Goal: Navigation & Orientation: Find specific page/section

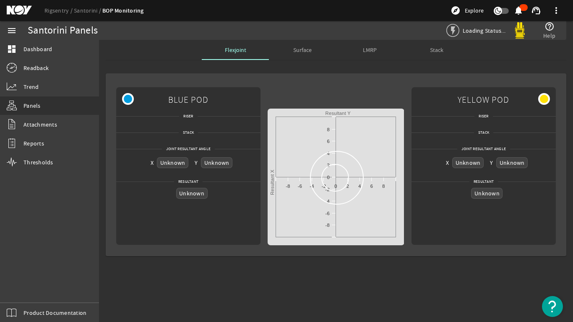
click at [440, 47] on span "Stack" at bounding box center [436, 50] width 13 height 6
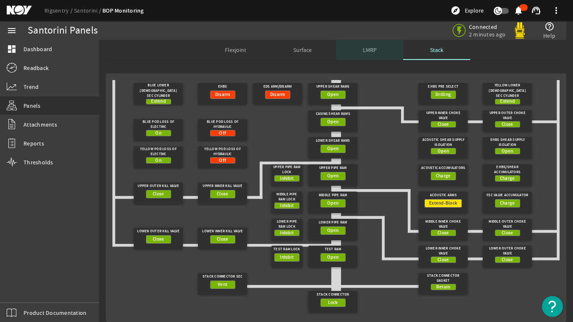
click at [367, 47] on span "LMRP" at bounding box center [370, 50] width 14 height 6
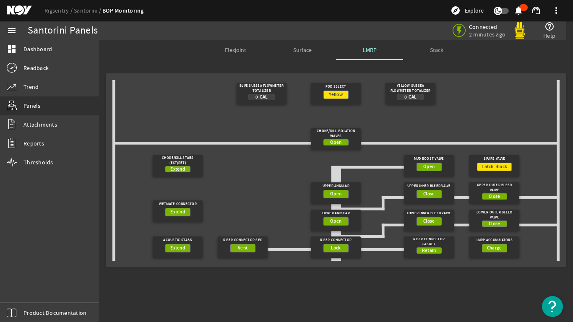
click at [300, 53] on span "Surface" at bounding box center [302, 50] width 18 height 6
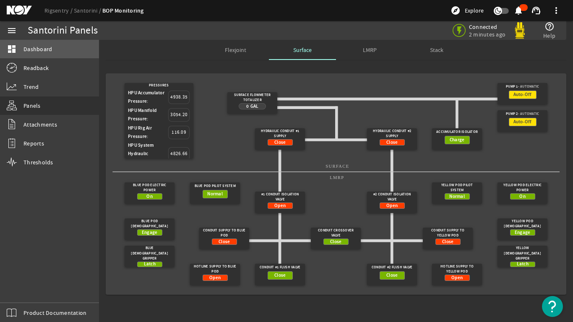
click at [26, 47] on span "Dashboard" at bounding box center [37, 49] width 29 height 8
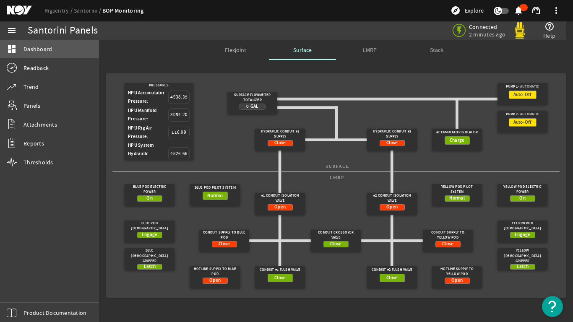
click at [31, 47] on span "Dashboard" at bounding box center [37, 49] width 29 height 8
